Goal: Task Accomplishment & Management: Complete application form

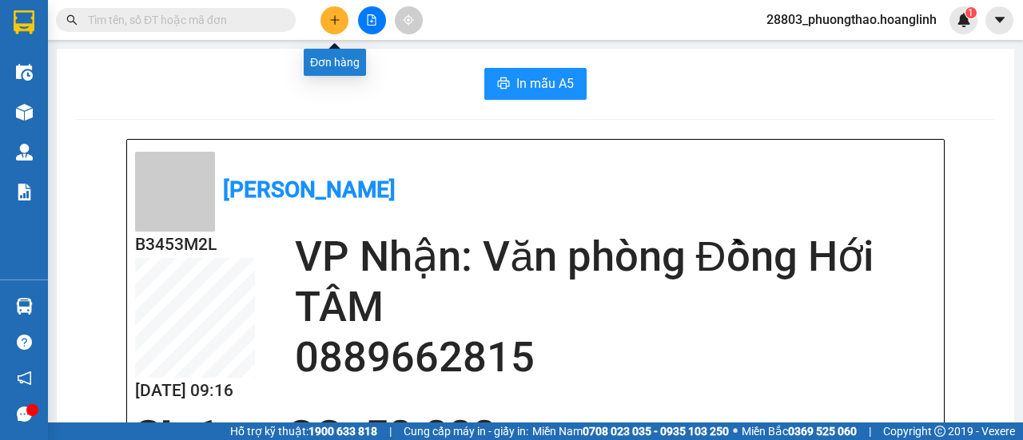
click at [333, 21] on icon "plus" at bounding box center [334, 19] width 11 height 11
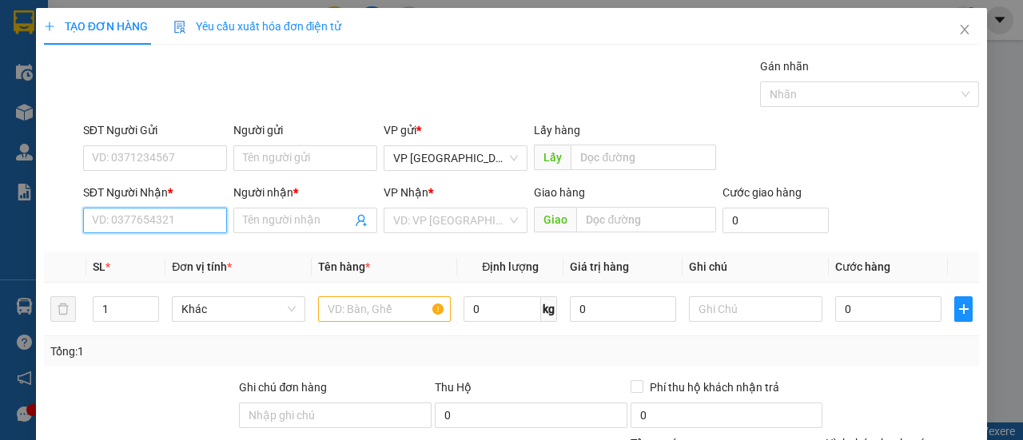
click at [139, 223] on input "SĐT Người Nhận *" at bounding box center [155, 221] width 144 height 26
type input "0834098871"
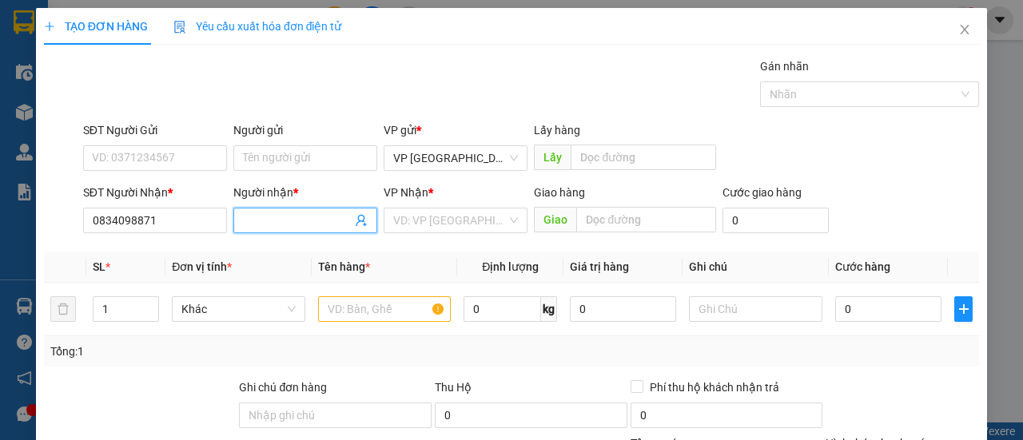
click at [254, 221] on input "Người nhận *" at bounding box center [297, 221] width 109 height 18
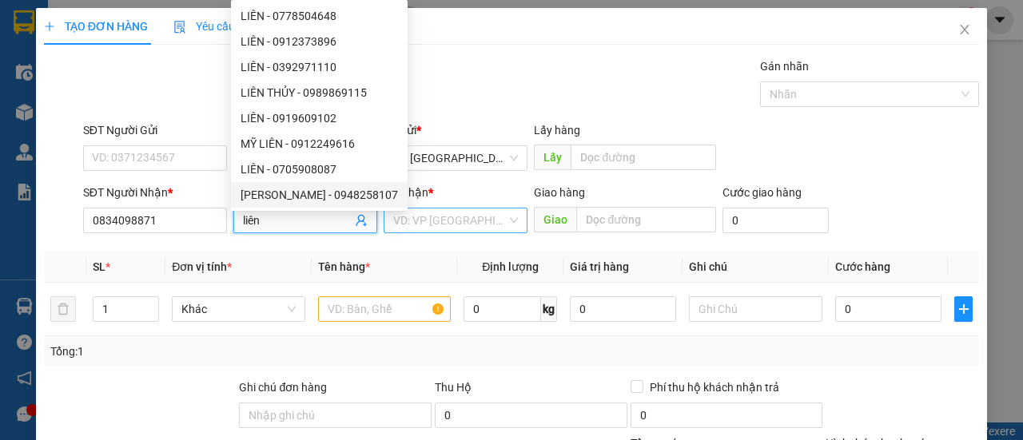
type input "liên"
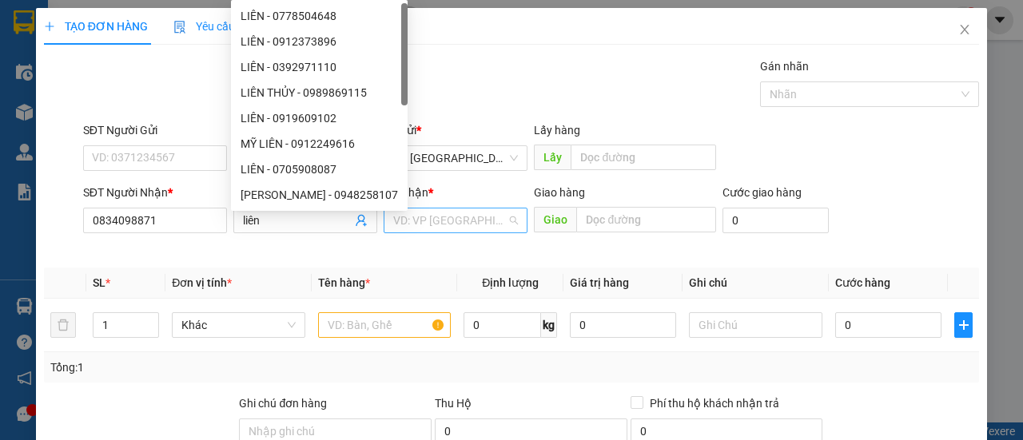
click at [460, 221] on input "search" at bounding box center [450, 221] width 114 height 24
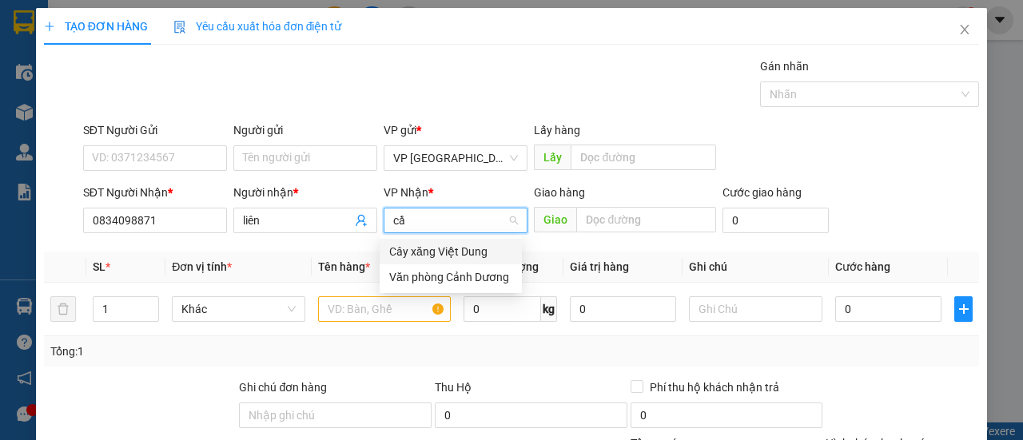
type input "c"
type input "C"
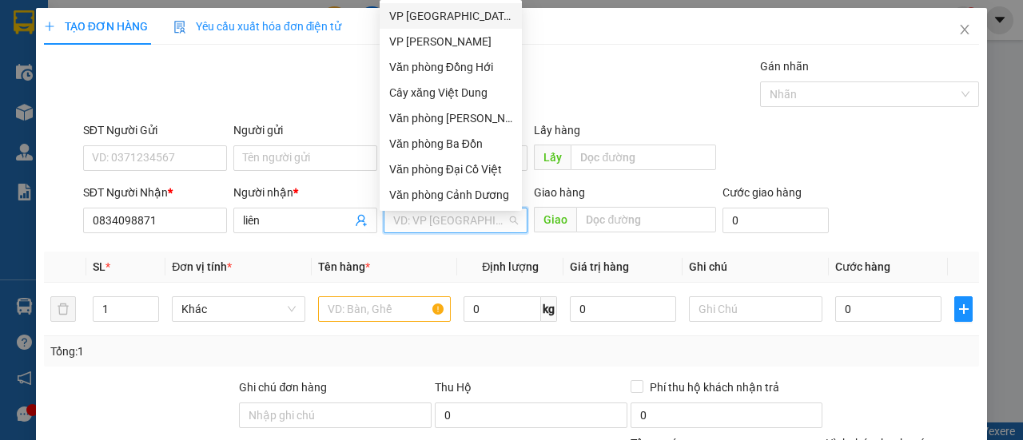
scroll to position [77, 0]
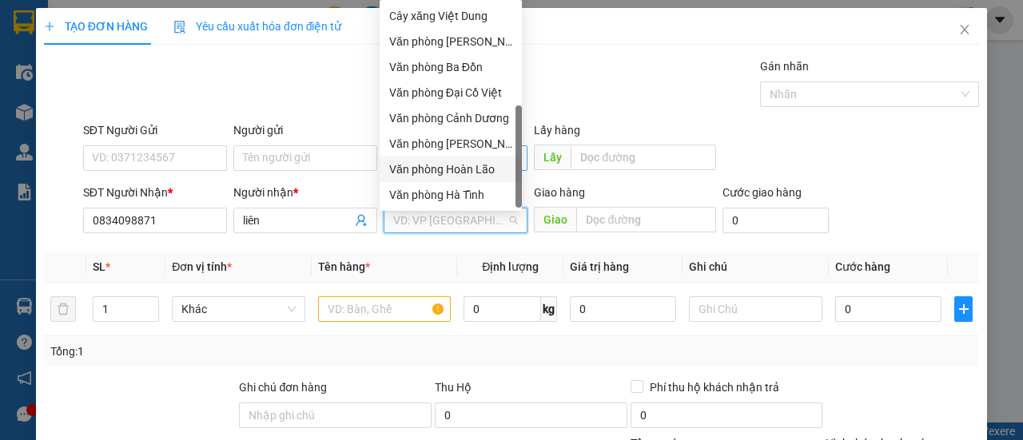
click at [480, 167] on div "Văn phòng Hoàn Lão" at bounding box center [450, 170] width 123 height 18
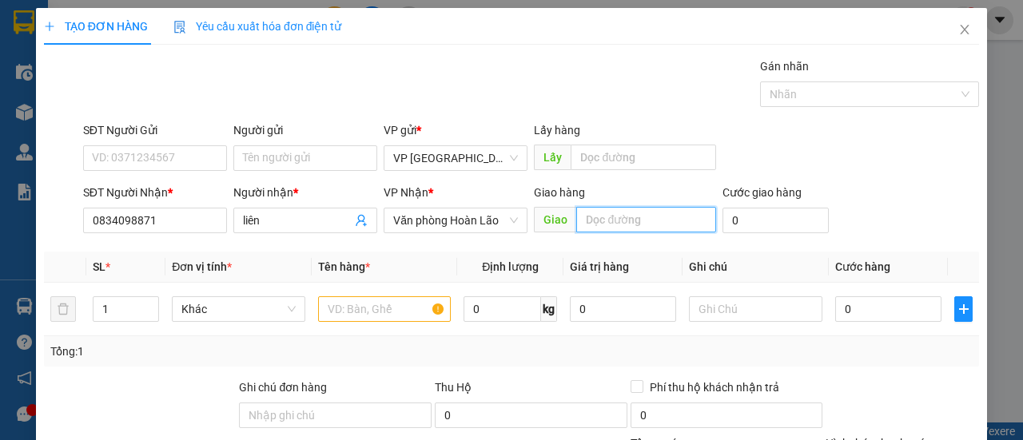
click at [600, 217] on input "text" at bounding box center [645, 220] width 139 height 26
type input "CẦU BÙNG"
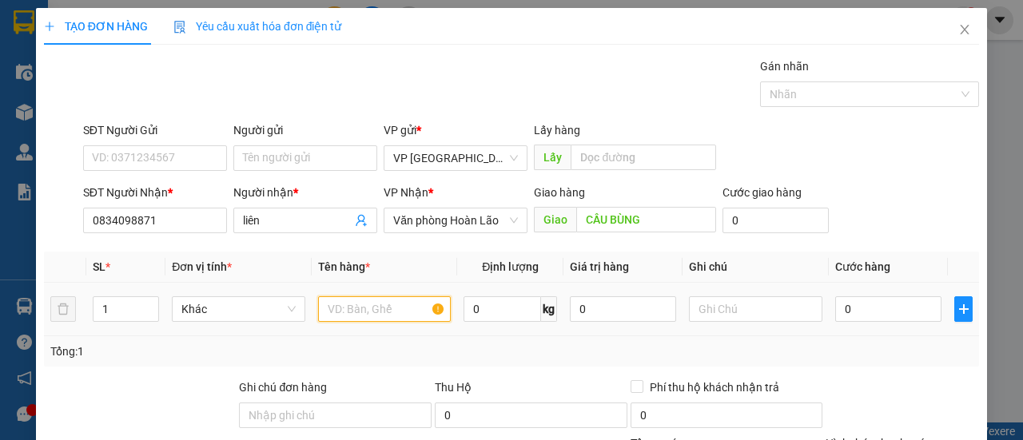
click at [337, 316] on input "text" at bounding box center [384, 310] width 133 height 26
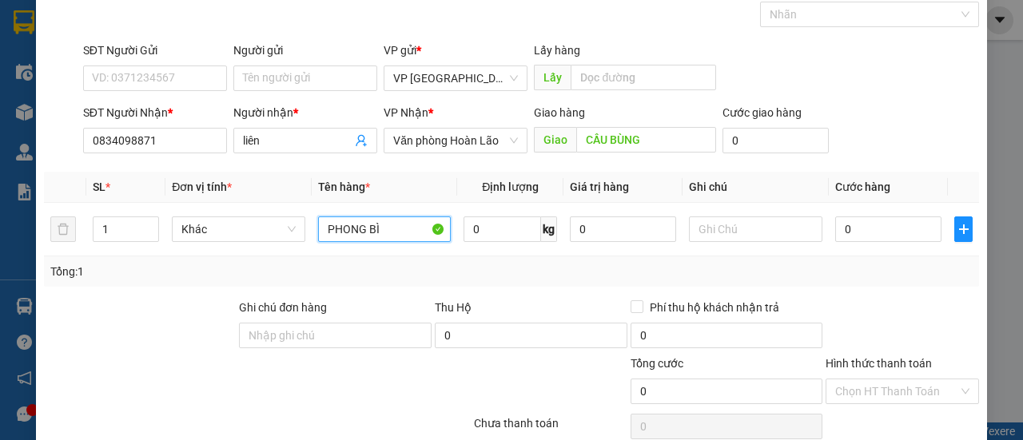
scroll to position [160, 0]
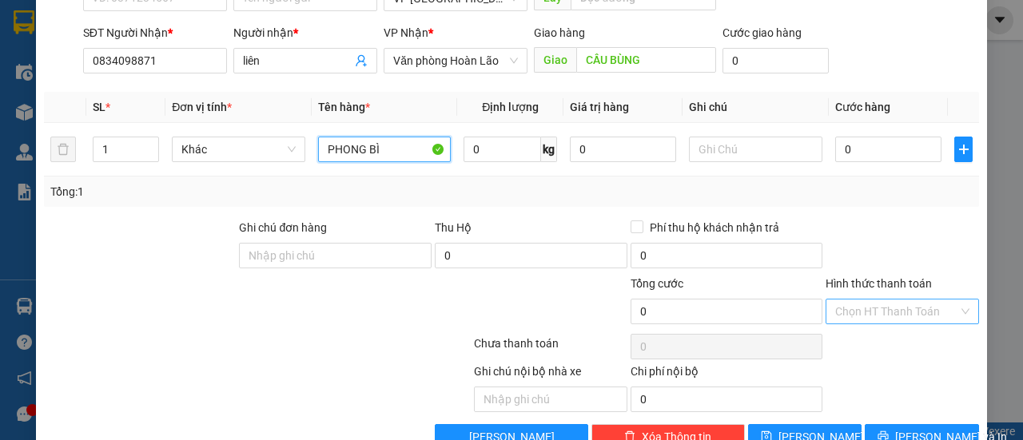
type input "PHONG BÌ"
click at [854, 308] on input "Hình thức thanh toán" at bounding box center [896, 312] width 123 height 24
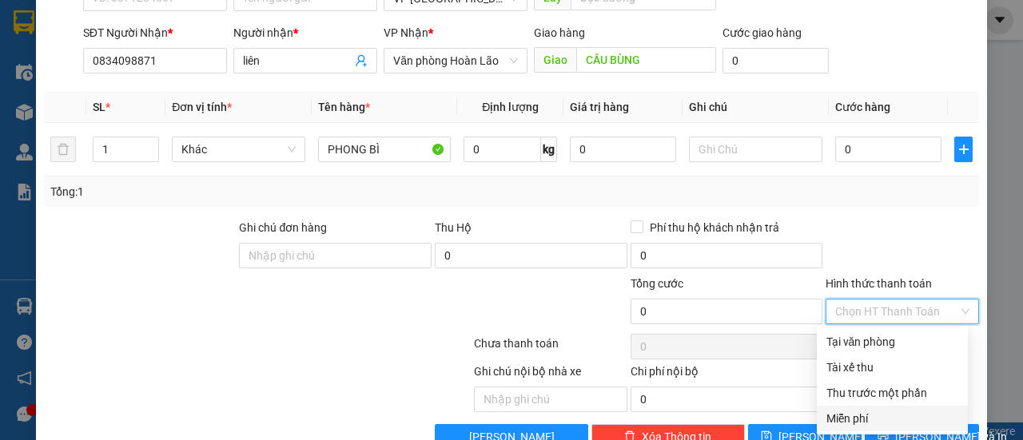
click at [850, 416] on div "Miễn phí" at bounding box center [893, 419] width 132 height 18
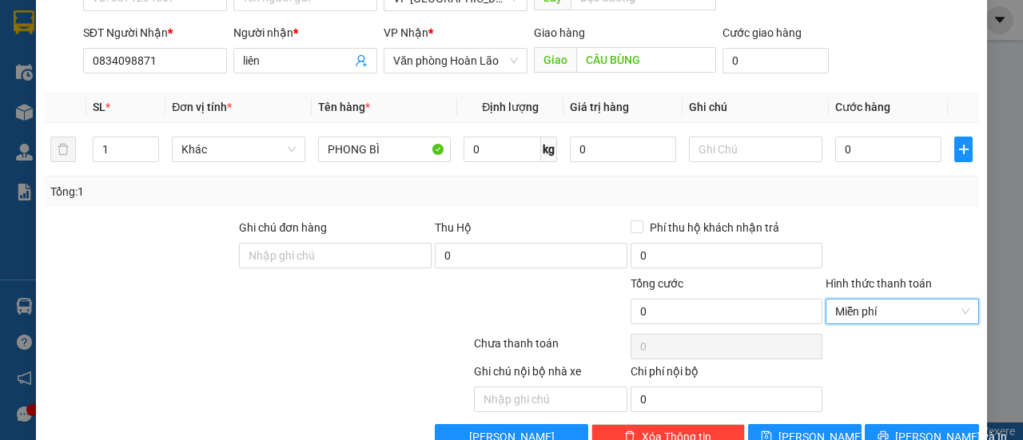
scroll to position [197, 0]
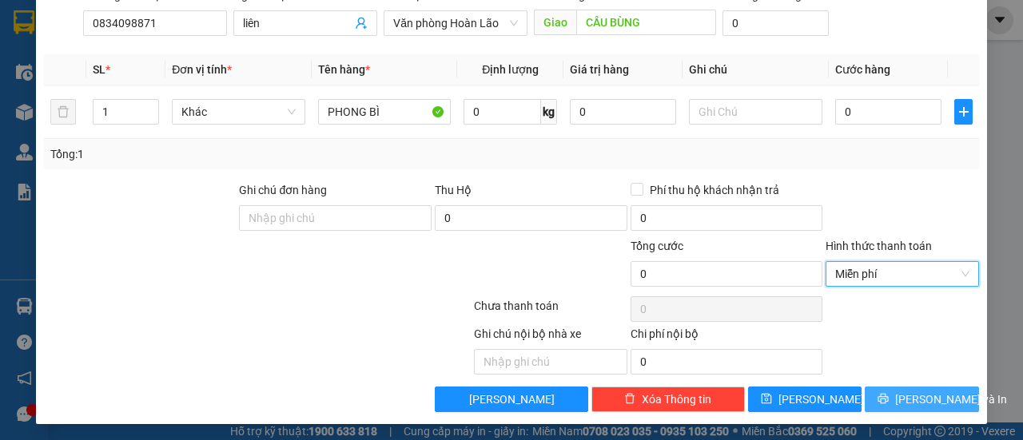
click at [887, 400] on icon "printer" at bounding box center [883, 398] width 11 height 11
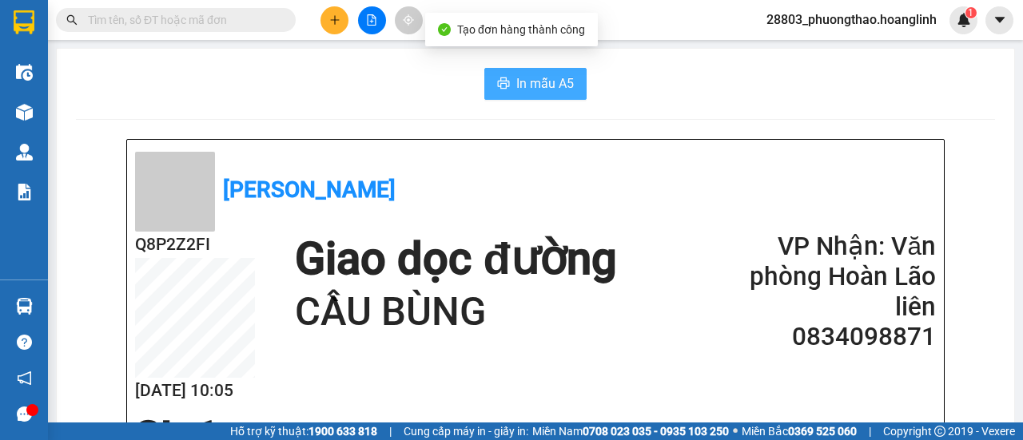
click at [530, 82] on span "In mẫu A5" at bounding box center [545, 84] width 58 height 20
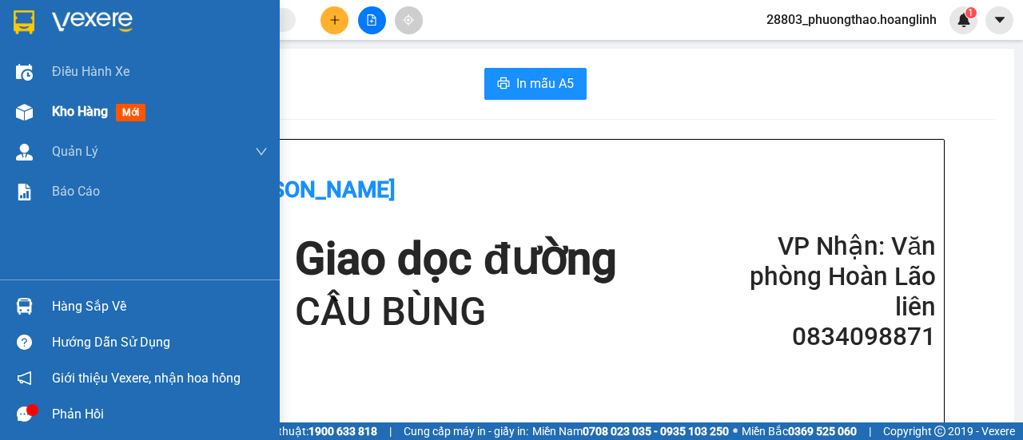
click at [74, 114] on span "Kho hàng" at bounding box center [80, 111] width 56 height 15
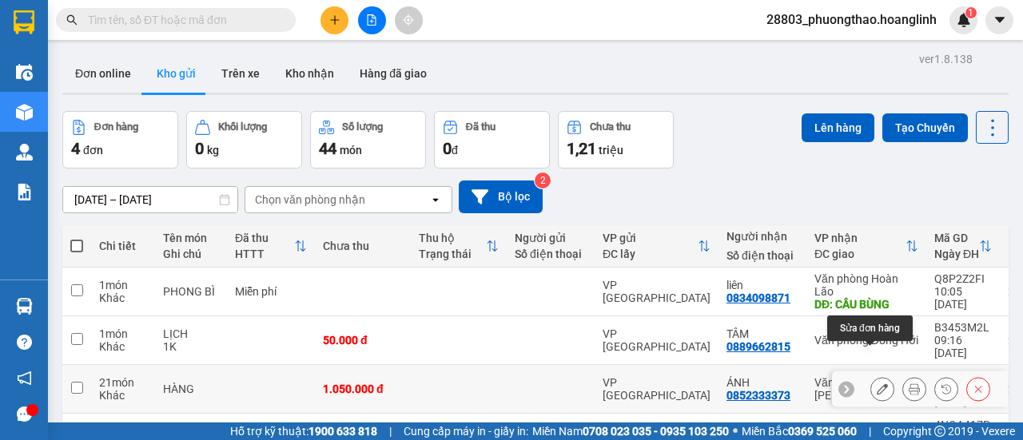
click at [871, 376] on button at bounding box center [882, 390] width 22 height 28
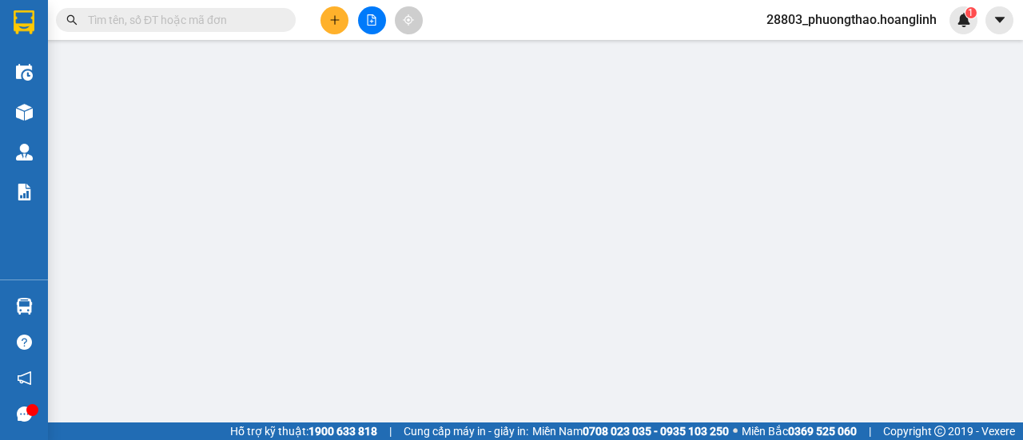
type input "0852333373"
type input "ÁNH"
type input "1.050.000"
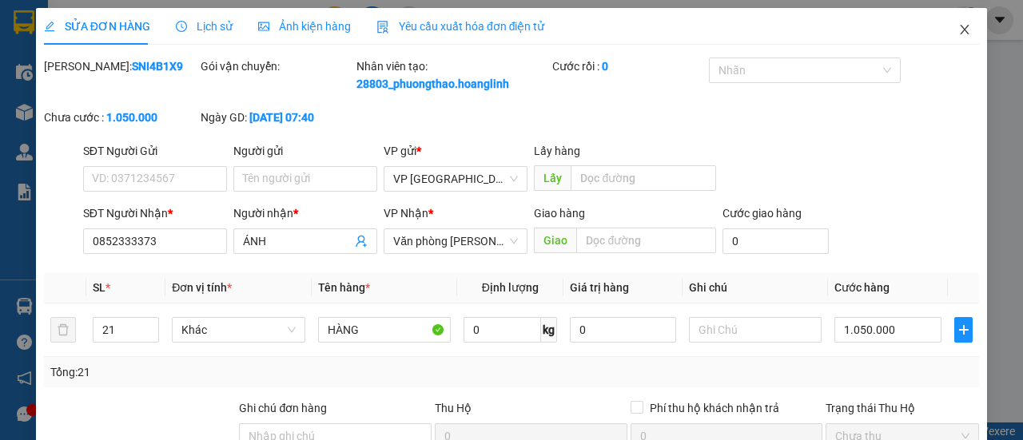
click at [958, 25] on icon "close" at bounding box center [964, 29] width 13 height 13
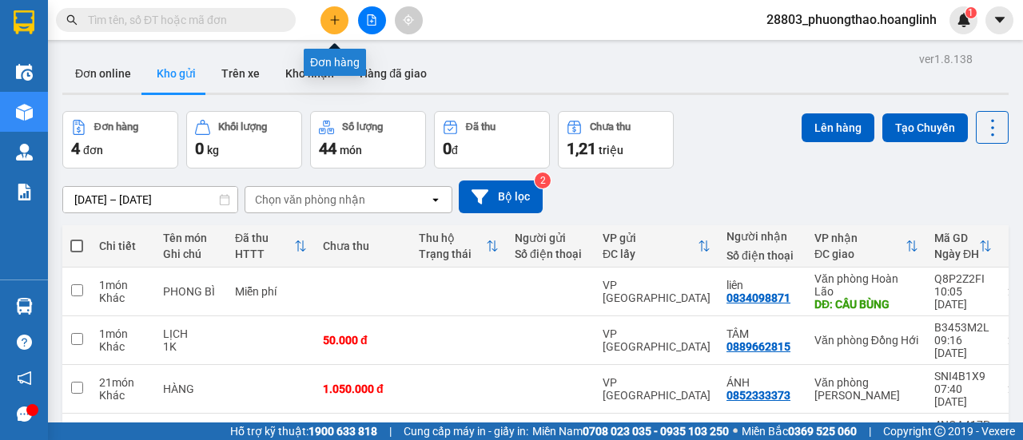
click at [338, 19] on icon "plus" at bounding box center [334, 19] width 11 height 11
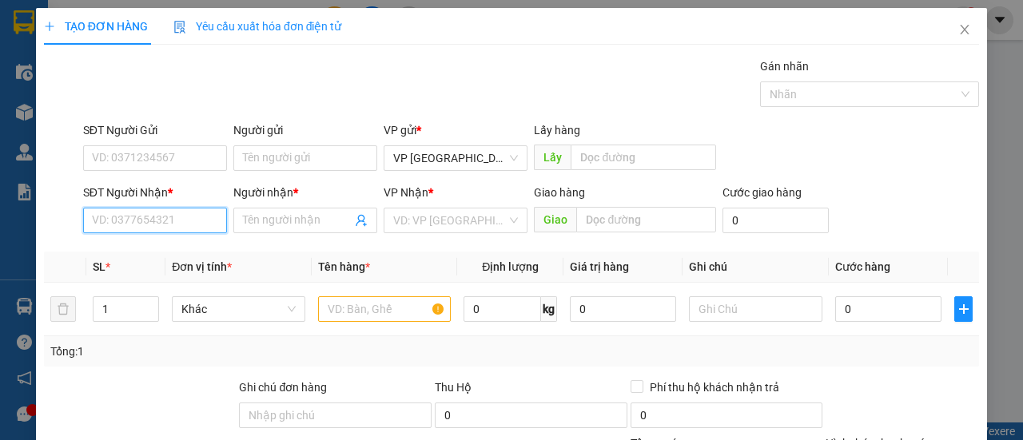
click at [177, 219] on input "SĐT Người Nhận *" at bounding box center [155, 221] width 144 height 26
type input "0901163888"
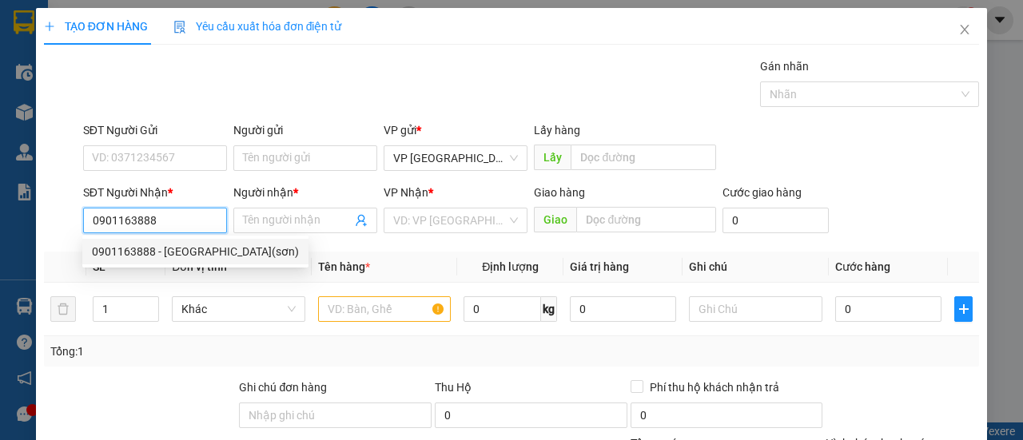
click at [131, 248] on div "0901163888 - [GEOGRAPHIC_DATA](sơn)" at bounding box center [195, 252] width 207 height 18
type input "TÂN HOÀNG GIA(sơn)"
click at [131, 248] on div "0901163888 - [GEOGRAPHIC_DATA](sơn)" at bounding box center [195, 252] width 207 height 18
type input "70.000"
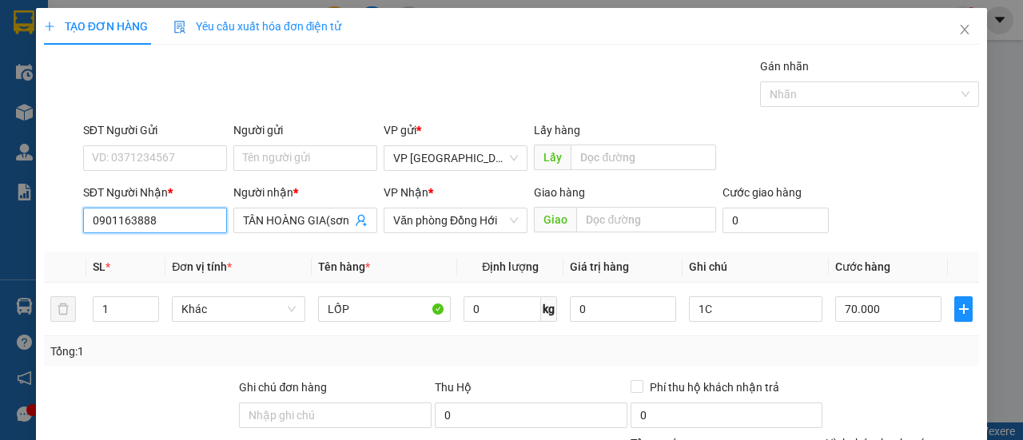
scroll to position [197, 0]
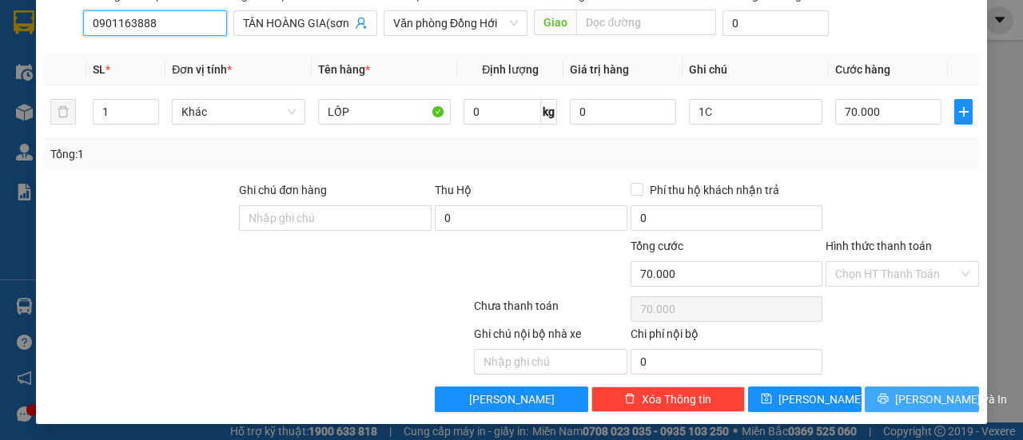
type input "0901163888"
click at [909, 396] on span "[PERSON_NAME] và In" at bounding box center [951, 400] width 112 height 18
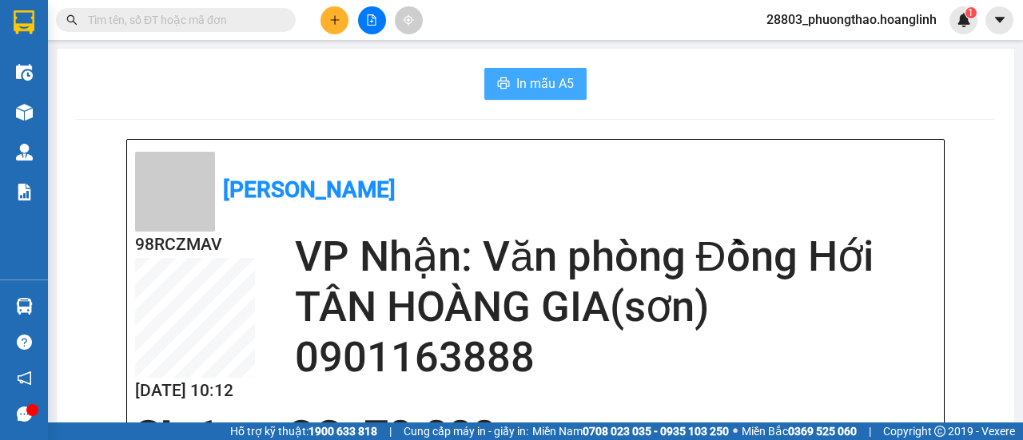
click at [520, 85] on span "In mẫu A5" at bounding box center [545, 84] width 58 height 20
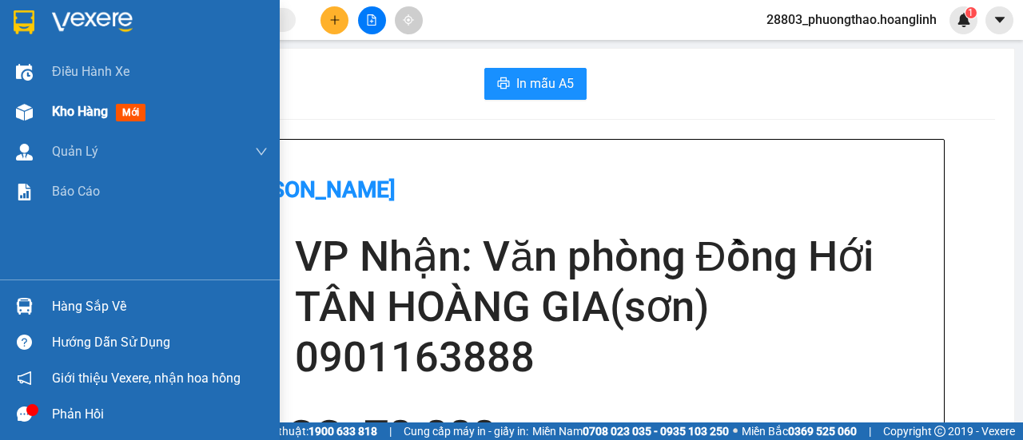
click at [93, 116] on span "Kho hàng" at bounding box center [80, 111] width 56 height 15
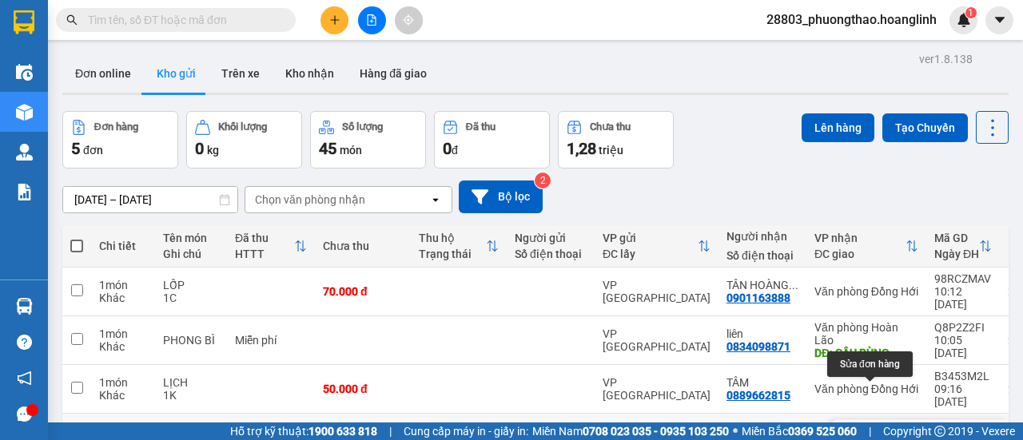
click at [877, 432] on icon at bounding box center [882, 437] width 11 height 11
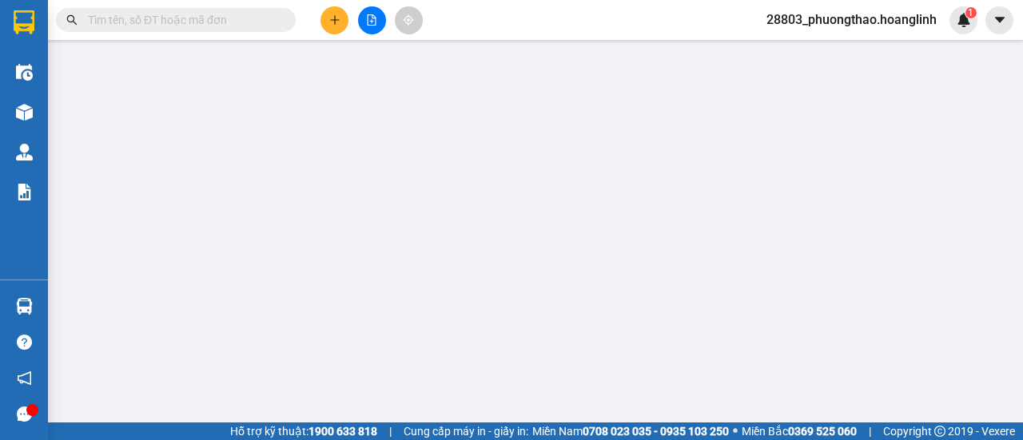
type input "0852333373"
type input "ÁNH"
type input "1.050.000"
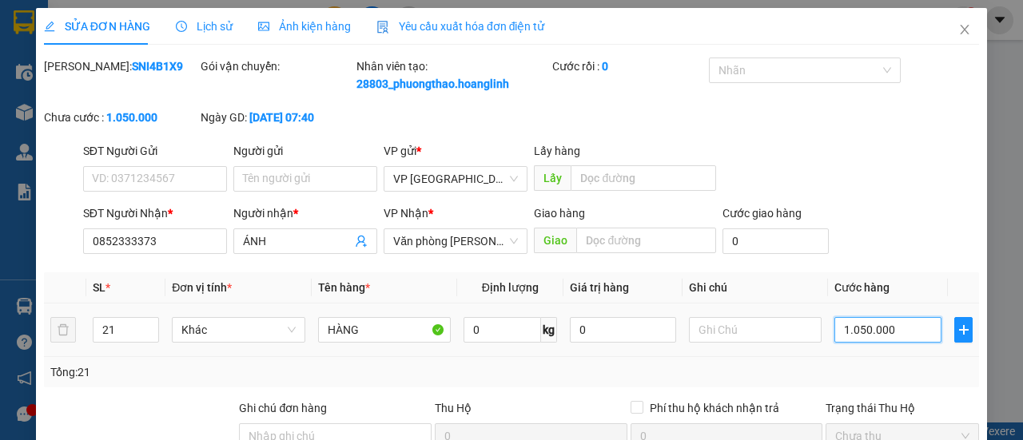
click at [905, 343] on input "1.050.000" at bounding box center [888, 330] width 107 height 26
type input "0"
type input "10"
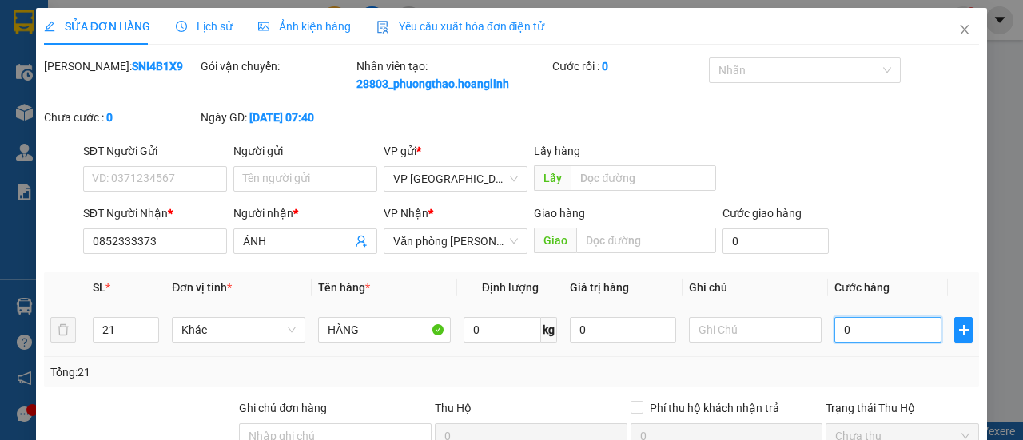
type input "10"
type input "130"
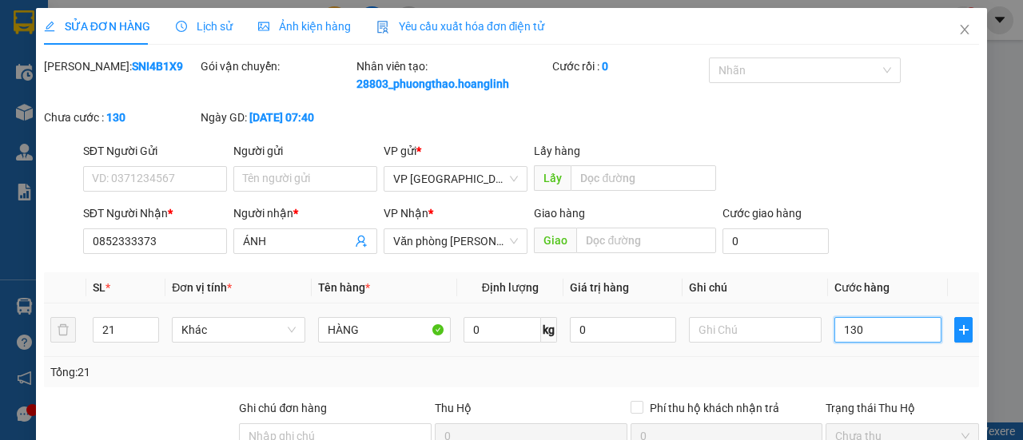
type input "1.300"
type input "0.130"
type input "130.000"
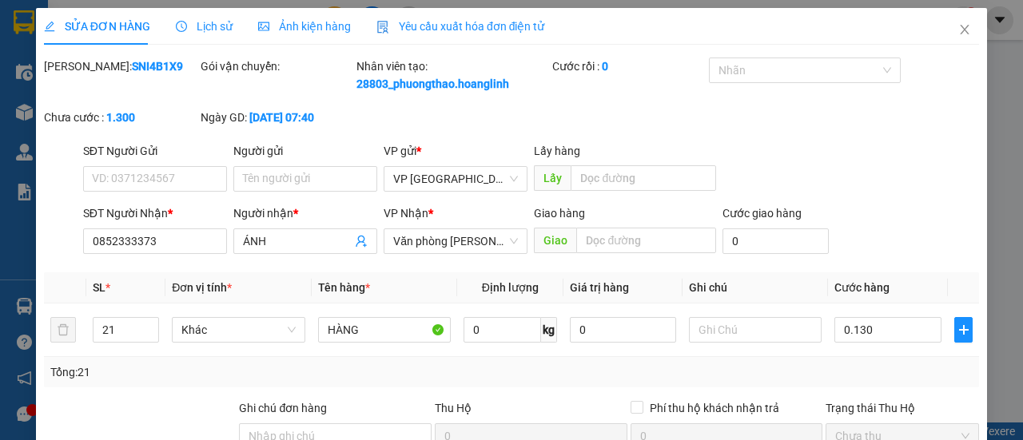
type input "130.000"
click at [731, 381] on div "Tổng: 21" at bounding box center [511, 373] width 922 height 18
click at [919, 343] on input "130.000" at bounding box center [888, 330] width 107 height 26
type input "1.300.000"
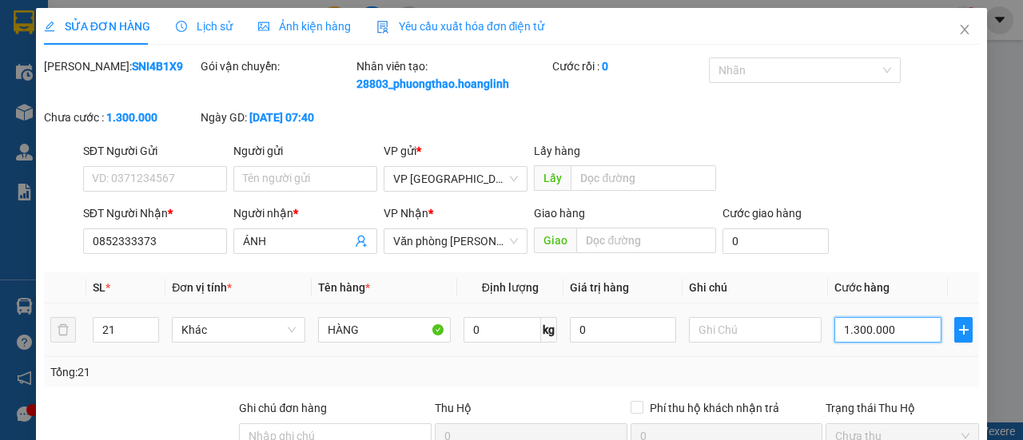
scroll to position [237, 0]
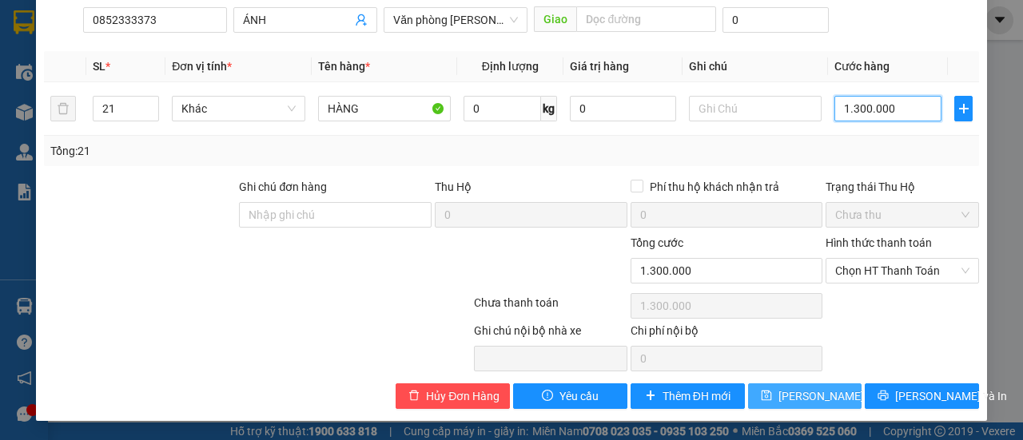
type input "1.300.000"
click at [795, 389] on span "[PERSON_NAME] thay đổi" at bounding box center [843, 397] width 128 height 18
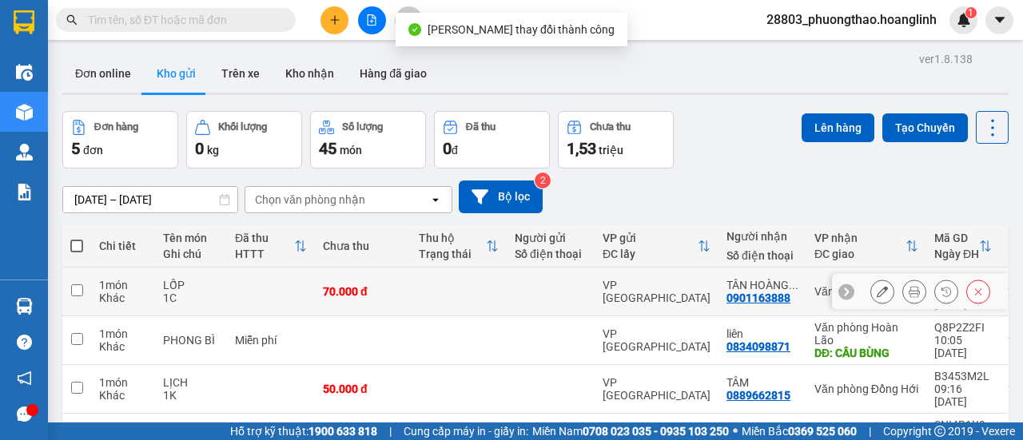
scroll to position [80, 0]
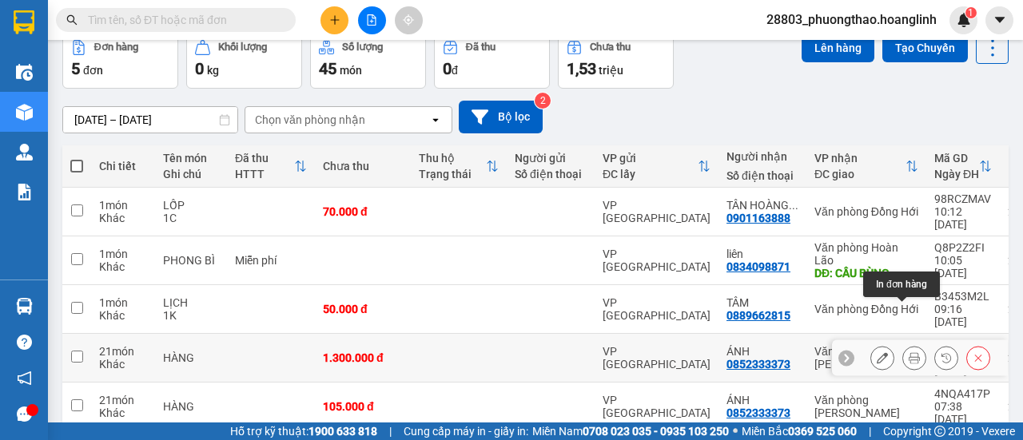
click at [903, 345] on button at bounding box center [914, 359] width 22 height 28
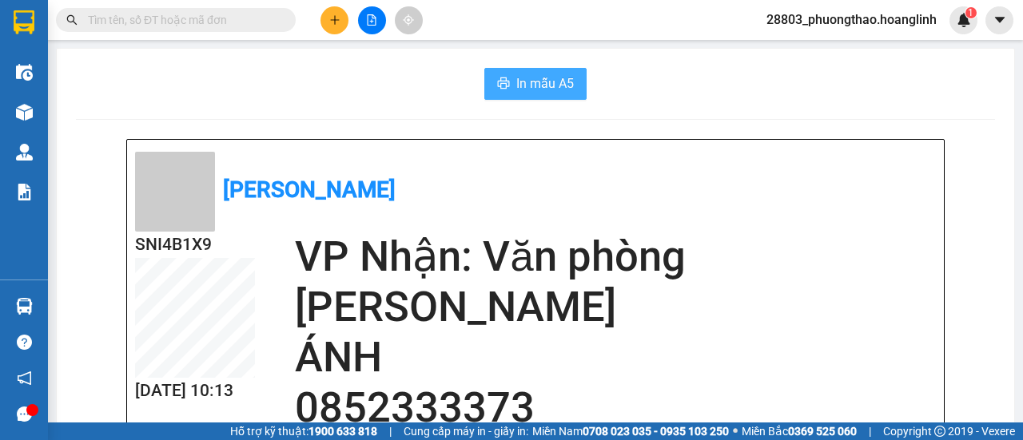
click at [520, 78] on span "In mẫu A5" at bounding box center [545, 84] width 58 height 20
click at [339, 21] on icon "plus" at bounding box center [334, 19] width 11 height 11
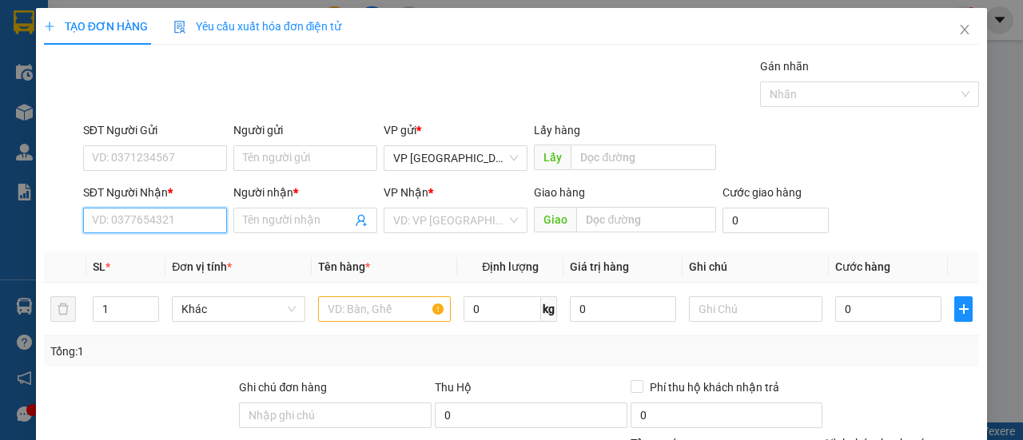
click at [177, 228] on input "SĐT Người Nhận *" at bounding box center [155, 221] width 144 height 26
click at [195, 253] on div "0386003589 - A QUẢ" at bounding box center [153, 252] width 123 height 18
type input "0386003589"
type input "A QUẢ"
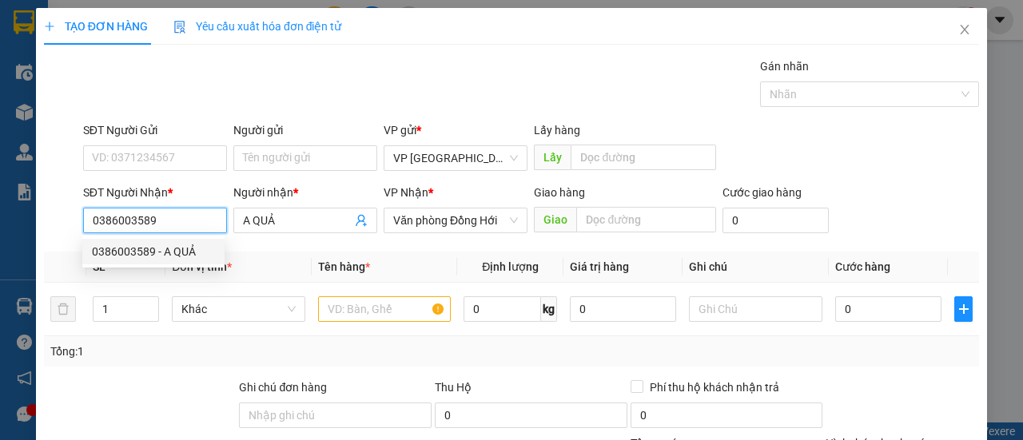
type input "50.000"
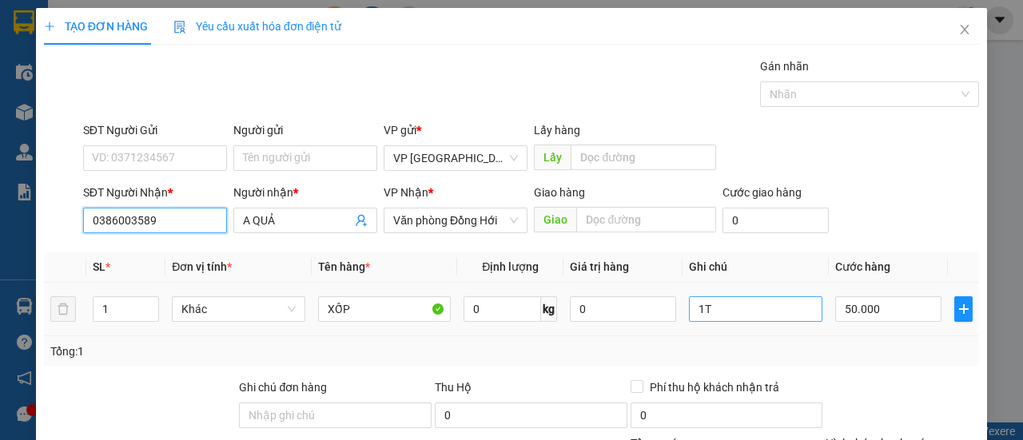
type input "0386003589"
click at [799, 314] on input "1T" at bounding box center [755, 310] width 133 height 26
type input "1X"
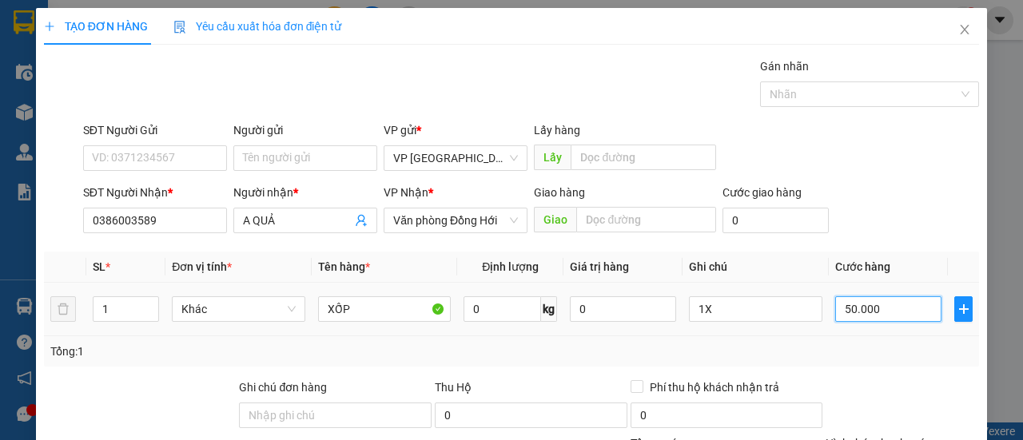
click at [884, 315] on input "50.000" at bounding box center [888, 310] width 106 height 26
type input "0"
type input "7"
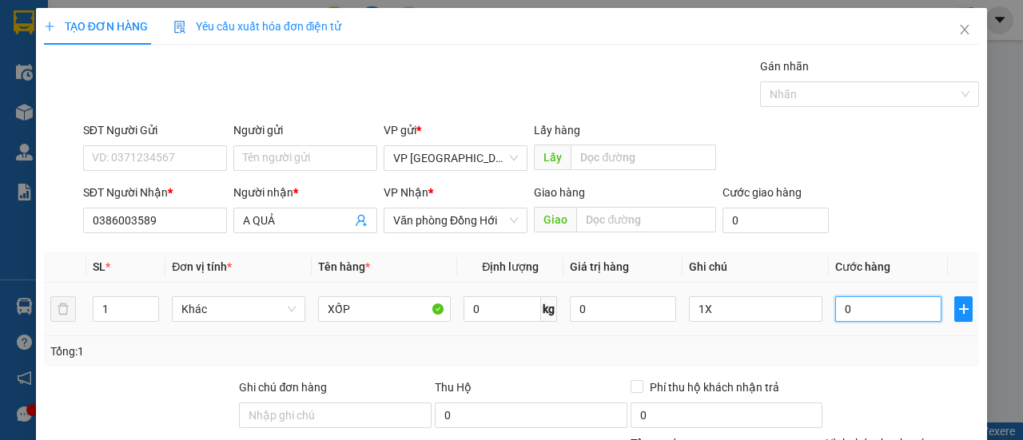
type input "7"
type input "007"
type input "0"
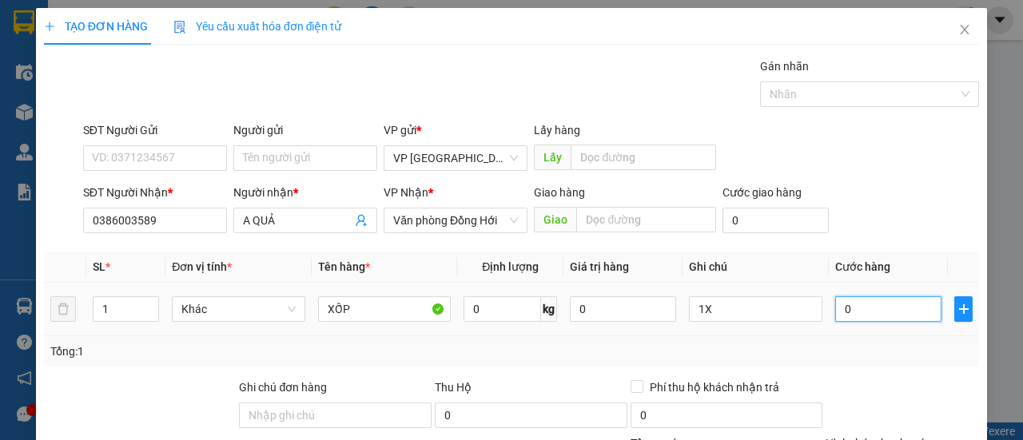
type input "70"
type input "700"
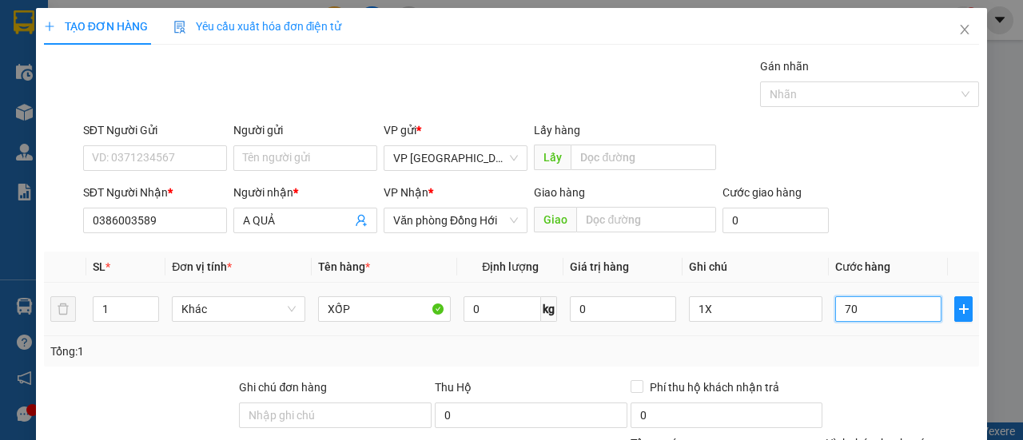
type input "700"
type input "70"
click at [867, 339] on div "Tổng: 1" at bounding box center [511, 352] width 935 height 30
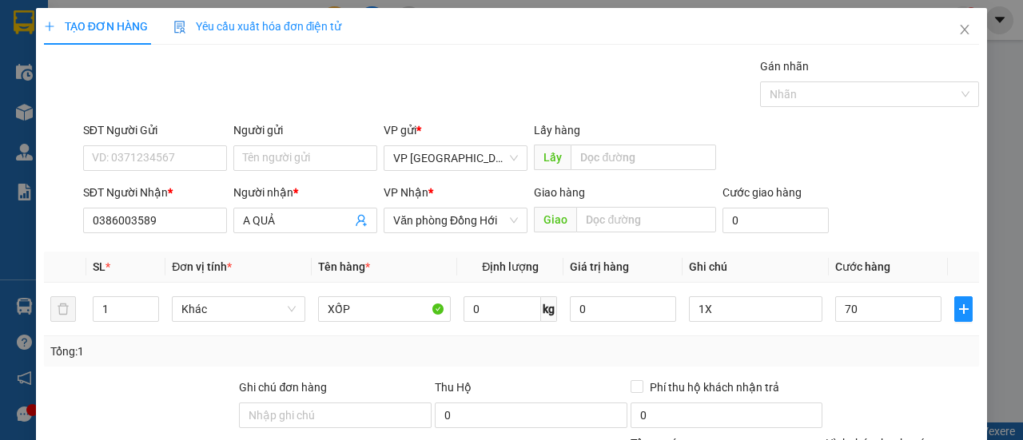
type input "70.000"
click at [867, 339] on div "Tổng: 1" at bounding box center [511, 352] width 935 height 30
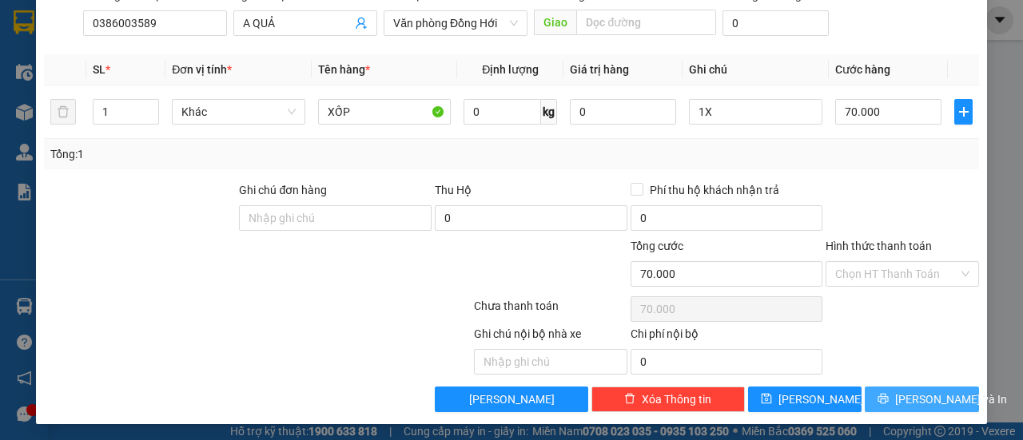
click at [913, 396] on span "[PERSON_NAME] và In" at bounding box center [951, 400] width 112 height 18
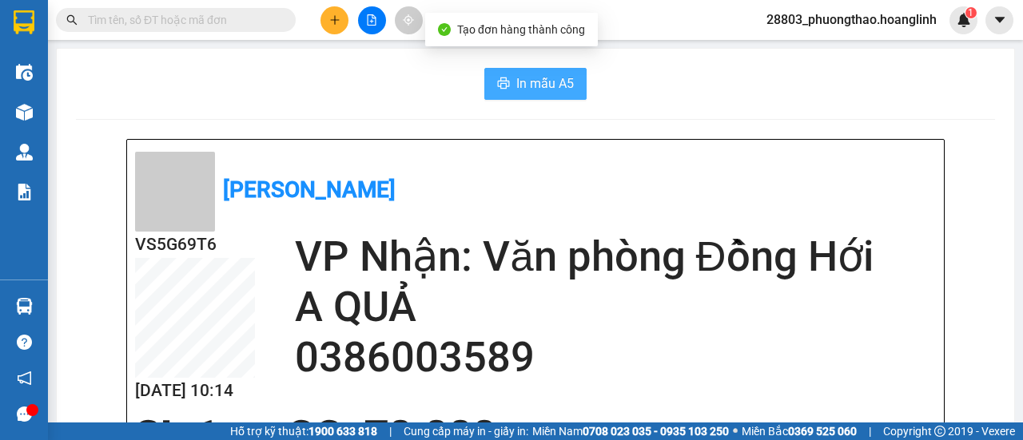
click at [517, 79] on span "In mẫu A5" at bounding box center [545, 84] width 58 height 20
